Goal: Task Accomplishment & Management: Manage account settings

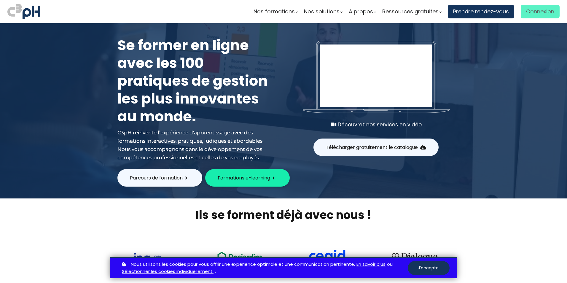
click at [533, 15] on span "Connexion" at bounding box center [540, 11] width 28 height 9
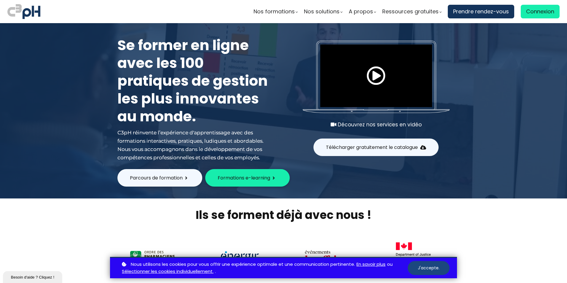
click at [425, 267] on button "J'accepte." at bounding box center [429, 268] width 42 height 14
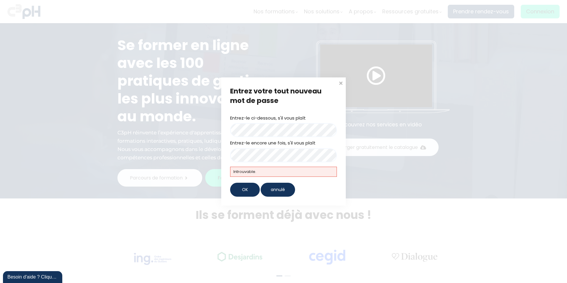
click at [193, 122] on div "Entrez votre tout nouveau mot de passe Entrez-le ci-dessous, s'il vous plaît En…" at bounding box center [283, 141] width 567 height 283
click at [252, 188] on div "OK" at bounding box center [245, 190] width 30 height 14
click at [232, 191] on div "OK" at bounding box center [245, 190] width 30 height 14
click at [242, 187] on span "OK" at bounding box center [245, 190] width 6 height 6
click at [342, 85] on span at bounding box center [341, 82] width 6 height 6
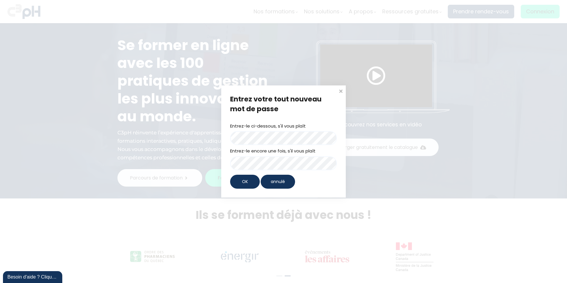
click at [241, 179] on div "OK" at bounding box center [245, 182] width 30 height 14
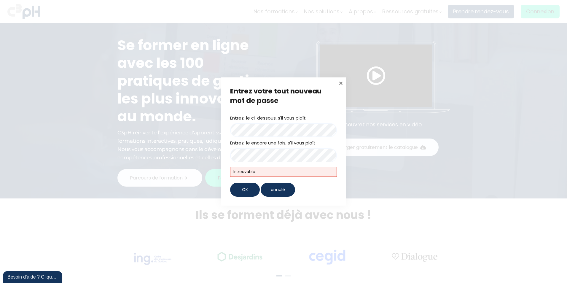
click at [338, 83] on span at bounding box center [341, 82] width 6 height 6
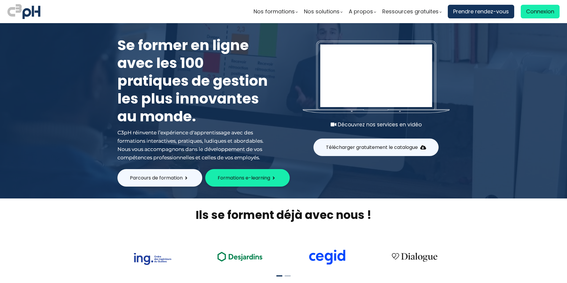
click at [528, 12] on span "Connexion" at bounding box center [540, 11] width 28 height 9
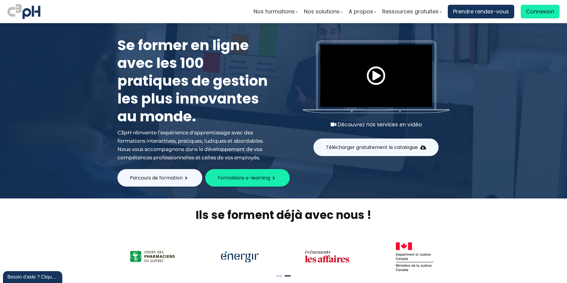
click at [230, 183] on button "Formations e-learning" at bounding box center [247, 177] width 85 height 17
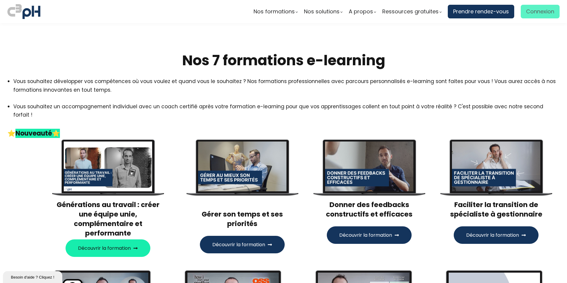
click at [539, 15] on span "Connexion" at bounding box center [540, 11] width 28 height 9
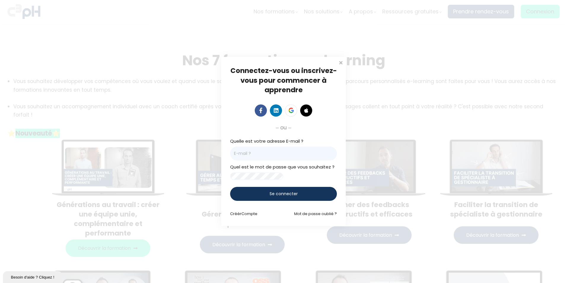
click at [246, 150] on input "email" at bounding box center [283, 153] width 107 height 14
type input "Leila.Gholami@et.eurofinsca.com"
click at [264, 197] on div "Se connecter" at bounding box center [283, 194] width 107 height 14
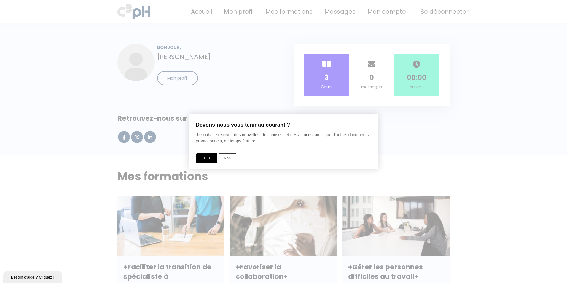
drag, startPoint x: 230, startPoint y: 159, endPoint x: 229, endPoint y: 162, distance: 3.5
click at [230, 159] on button "Non" at bounding box center [228, 158] width 18 height 10
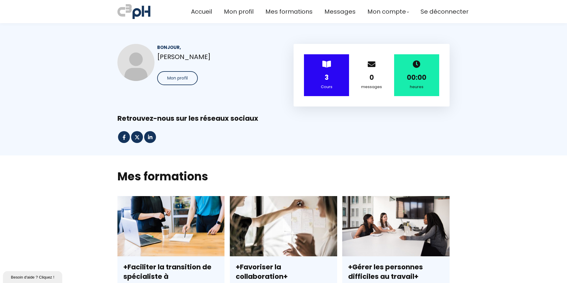
click at [248, 175] on h2 "Mes formations" at bounding box center [283, 176] width 332 height 15
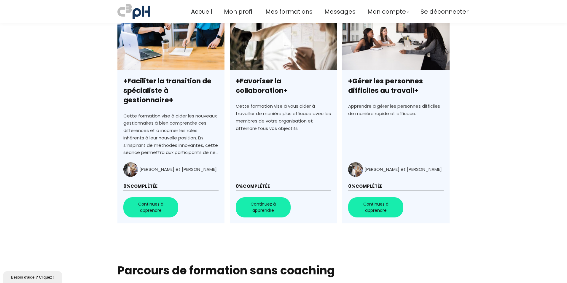
scroll to position [119, 0]
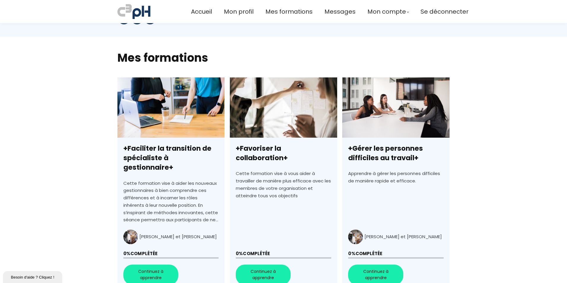
drag, startPoint x: 499, startPoint y: 125, endPoint x: 567, endPoint y: 149, distance: 71.7
click at [499, 125] on section "Mes formations tout mon Pas encore inscrit nouveau populaire gratuit auteurs C3…" at bounding box center [283, 172] width 567 height 271
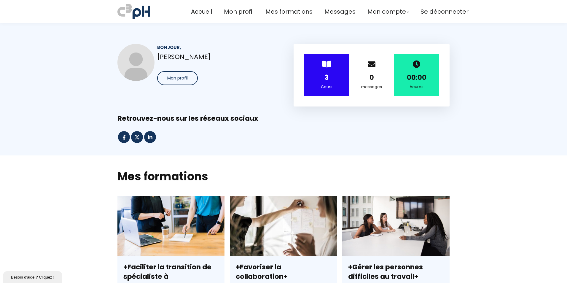
scroll to position [119, 0]
